Goal: Contribute content: Contribute content

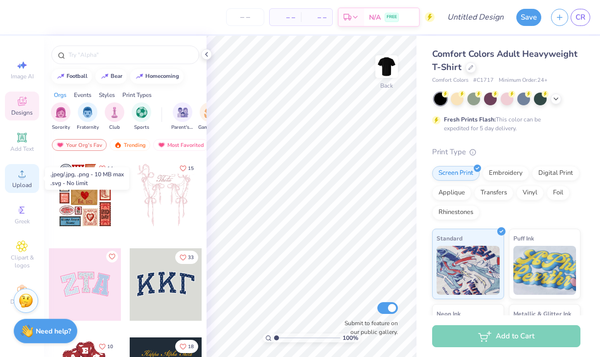
click at [25, 180] on div "Upload" at bounding box center [22, 178] width 34 height 29
click at [39, 125] on div "Image AI Designs Add Text Upload Greek Clipart & logos Decorate" at bounding box center [22, 182] width 34 height 254
click at [19, 170] on icon at bounding box center [22, 174] width 12 height 12
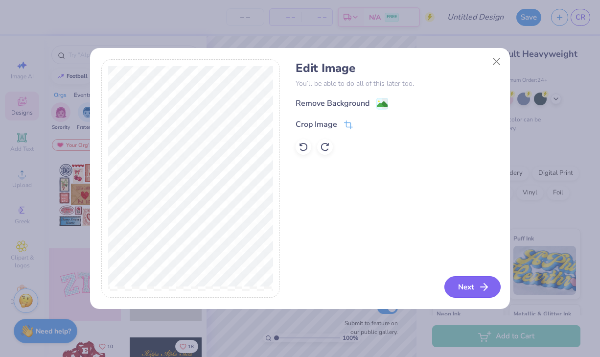
click at [465, 291] on button "Next" at bounding box center [472, 287] width 56 height 22
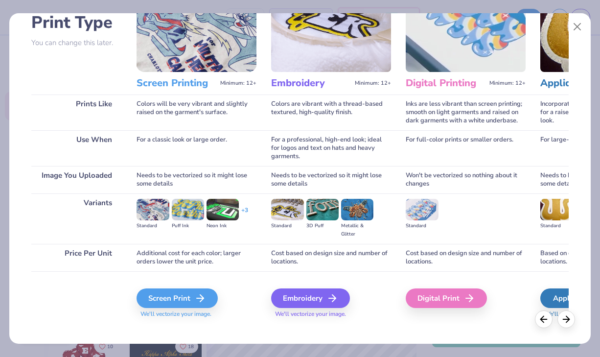
scroll to position [82, 0]
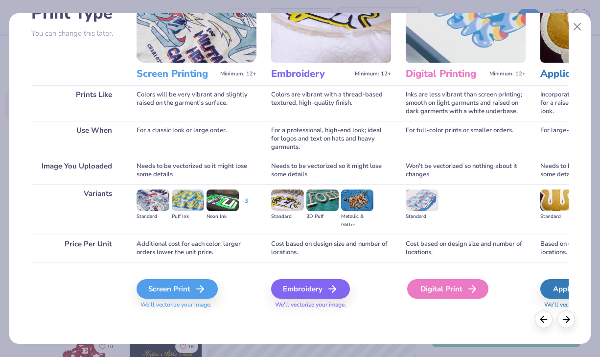
click at [437, 290] on div "Digital Print" at bounding box center [447, 289] width 81 height 20
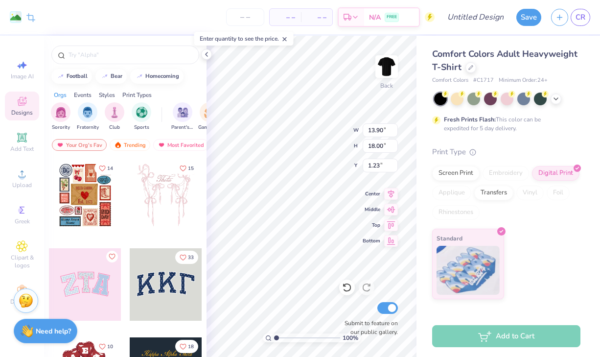
click at [197, 304] on div "Remove Background Crop Image – – Per Item – – Total Est. Delivery N/A FREE Desi…" at bounding box center [300, 178] width 600 height 357
click at [344, 288] on icon at bounding box center [347, 287] width 10 height 10
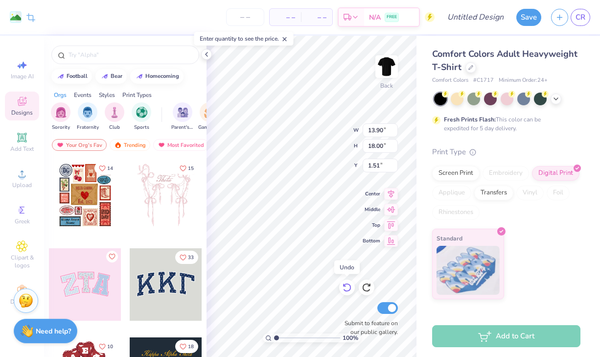
click at [344, 288] on icon at bounding box center [347, 287] width 10 height 10
type input "3.50"
click at [344, 288] on icon at bounding box center [347, 287] width 10 height 10
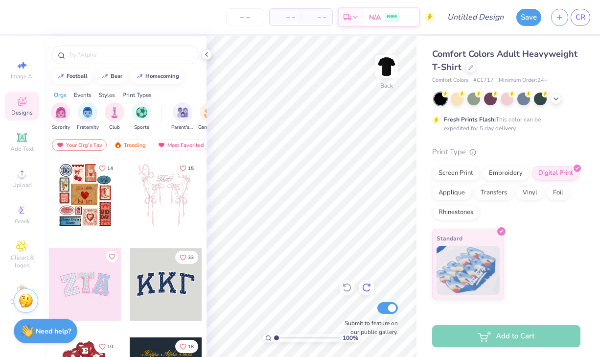
click at [372, 285] on div at bounding box center [367, 287] width 16 height 16
click at [15, 173] on div "Upload" at bounding box center [22, 178] width 34 height 29
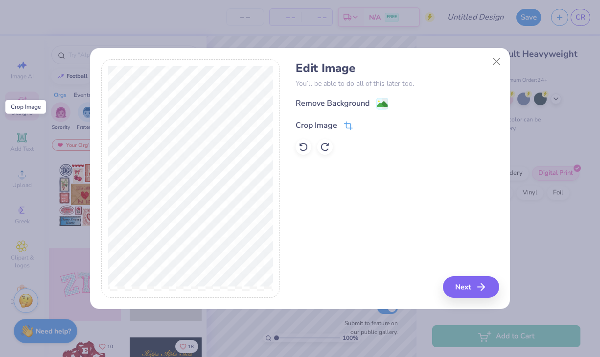
click at [345, 124] on icon at bounding box center [347, 127] width 6 height 6
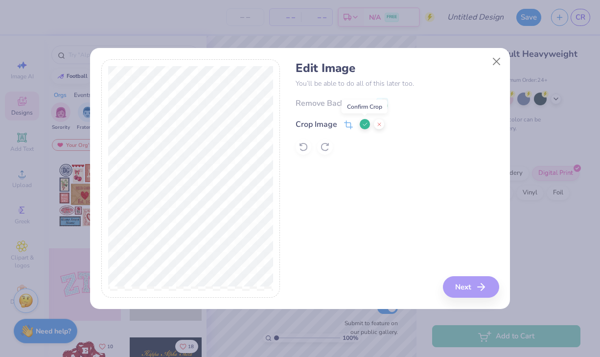
click at [362, 125] on icon at bounding box center [365, 124] width 6 height 6
